Goal: Information Seeking & Learning: Learn about a topic

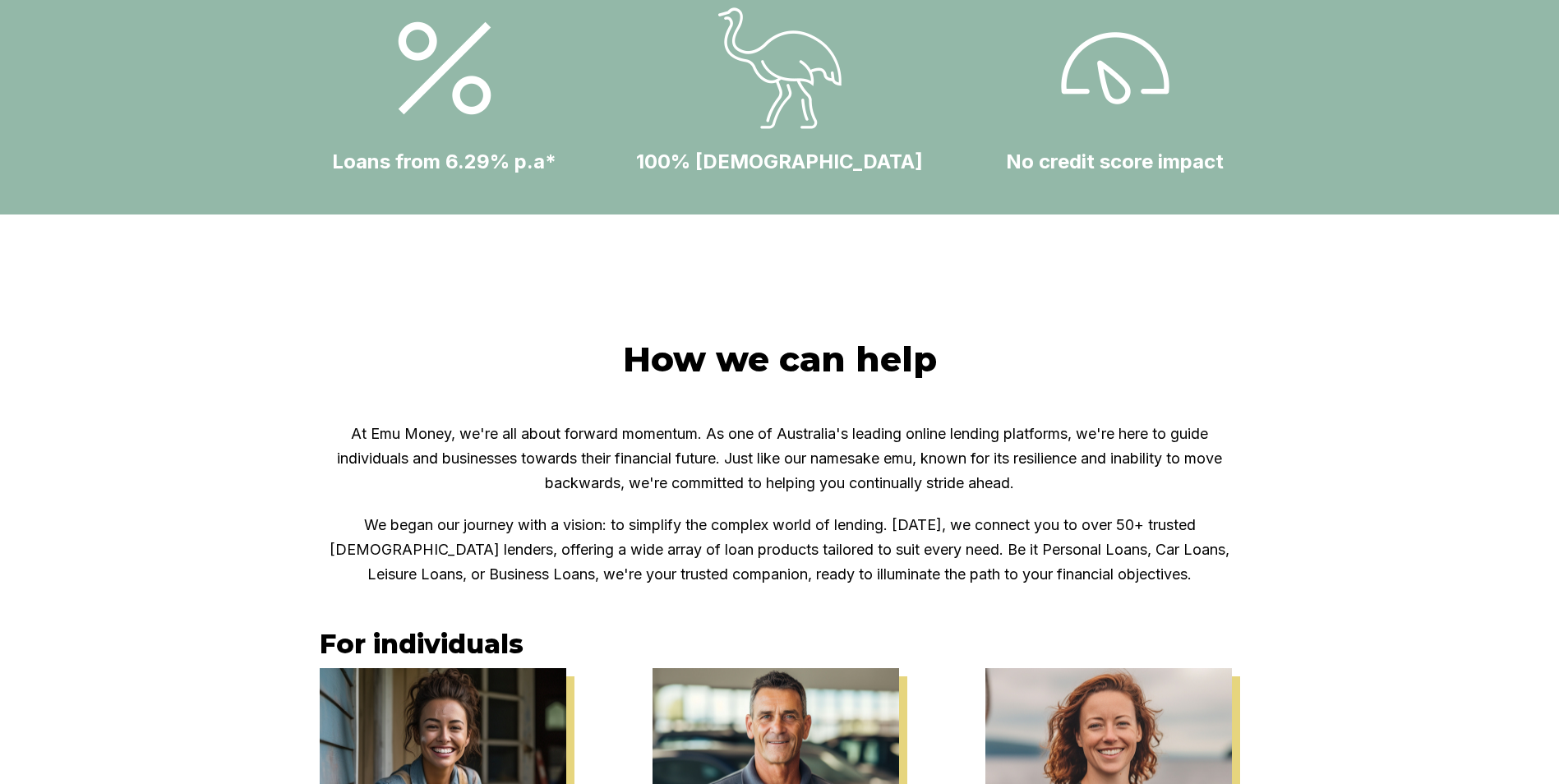
scroll to position [809, 0]
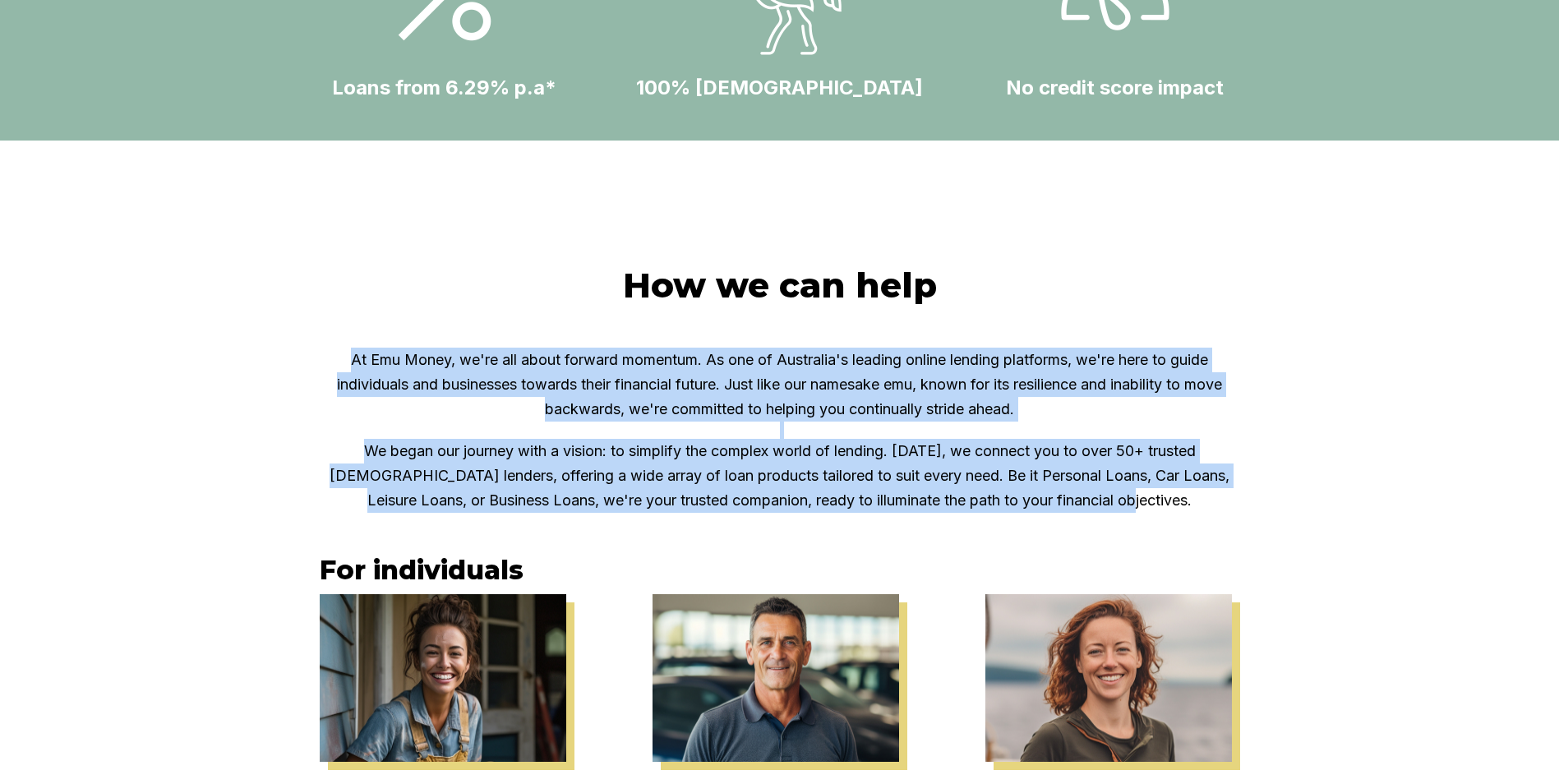
drag, startPoint x: 349, startPoint y: 357, endPoint x: 1213, endPoint y: 501, distance: 875.9
click at [1213, 501] on div "At Emu Money, we're all about forward momentum. As one of Australia's leading o…" at bounding box center [780, 430] width 921 height 165
copy div "At Emu Money, we're all about forward momentum. As one of Australia's leading o…"
click at [830, 467] on p "We began our journey with a vision: to simplify the complex world of lending. […" at bounding box center [780, 476] width 921 height 74
